Goal: Task Accomplishment & Management: Manage account settings

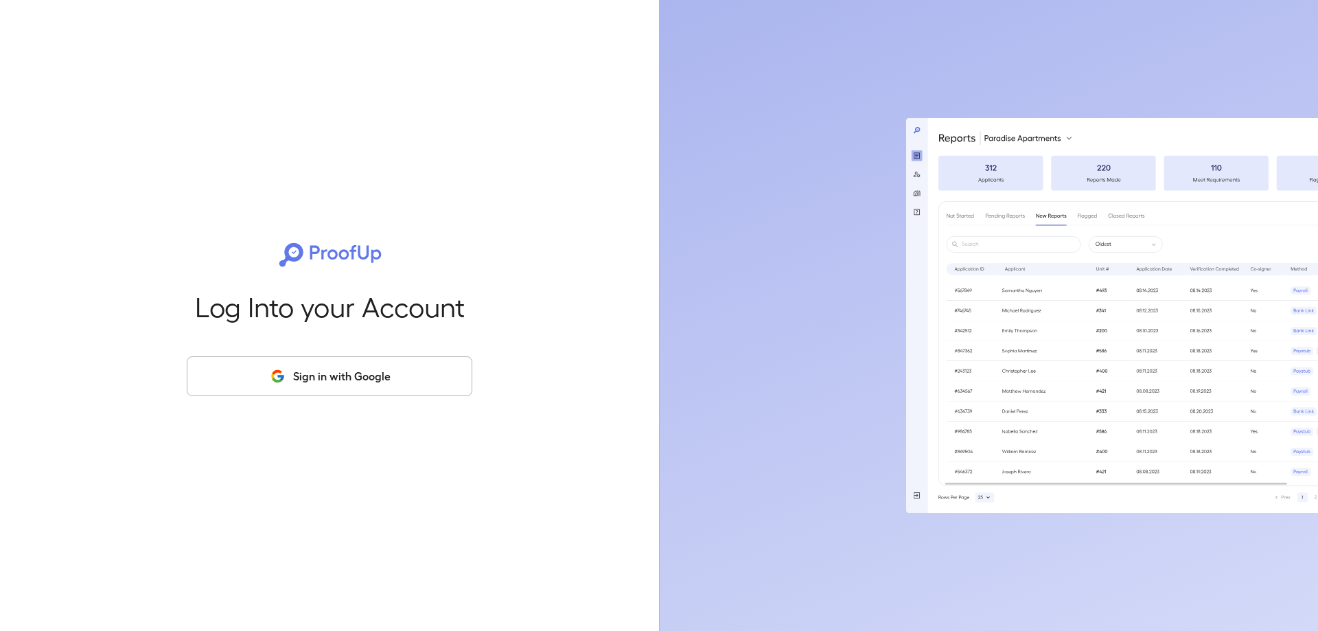
click at [361, 365] on button "Sign in with Google" at bounding box center [330, 376] width 286 height 40
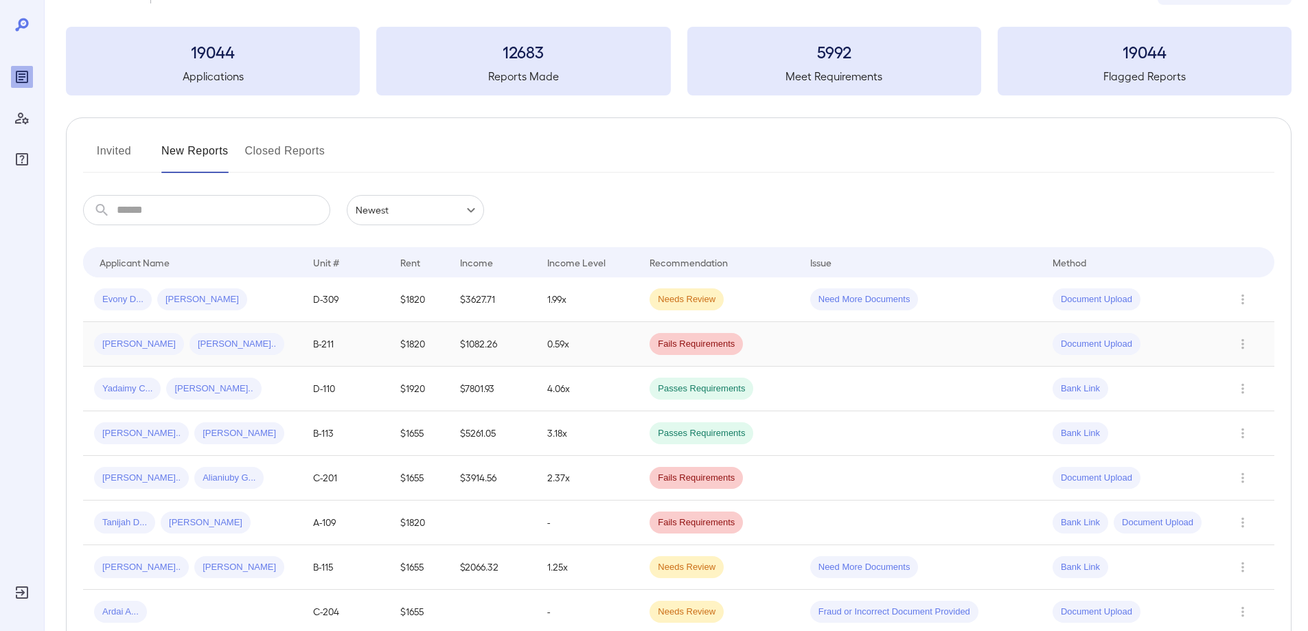
scroll to position [69, 0]
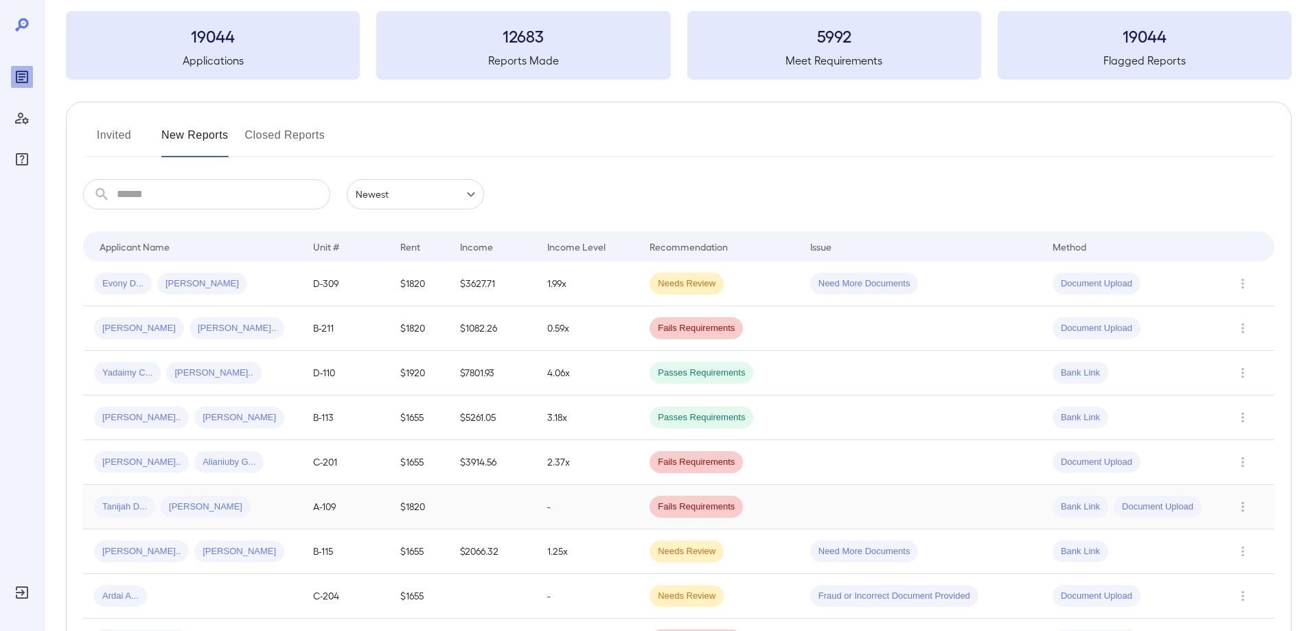
click at [130, 511] on span "Tanijah D..." at bounding box center [124, 506] width 61 height 13
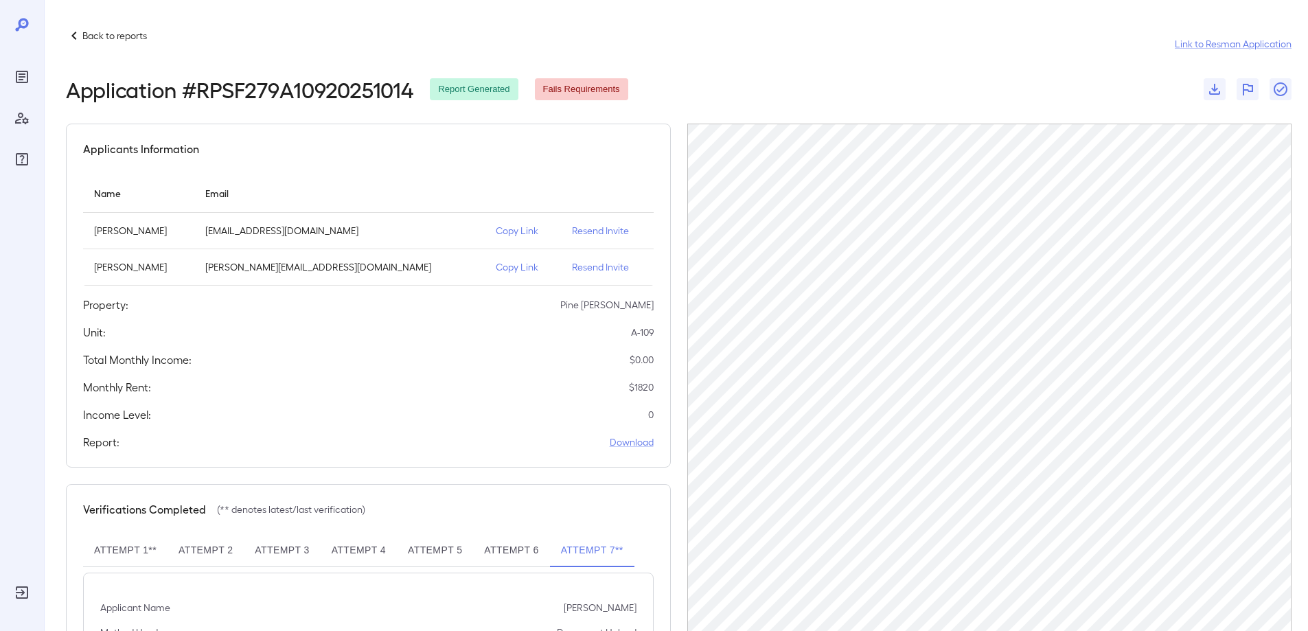
click at [583, 229] on p "Resend Invite" at bounding box center [607, 231] width 71 height 14
click at [579, 265] on p "Resend Invite" at bounding box center [607, 267] width 71 height 14
click at [880, 34] on div "Back to reports Link to Resman Application" at bounding box center [678, 43] width 1225 height 33
click at [900, 27] on div "Back to reports Link to Resman Application" at bounding box center [678, 43] width 1225 height 33
click at [74, 36] on icon at bounding box center [74, 35] width 16 height 16
